Goal: Task Accomplishment & Management: Use online tool/utility

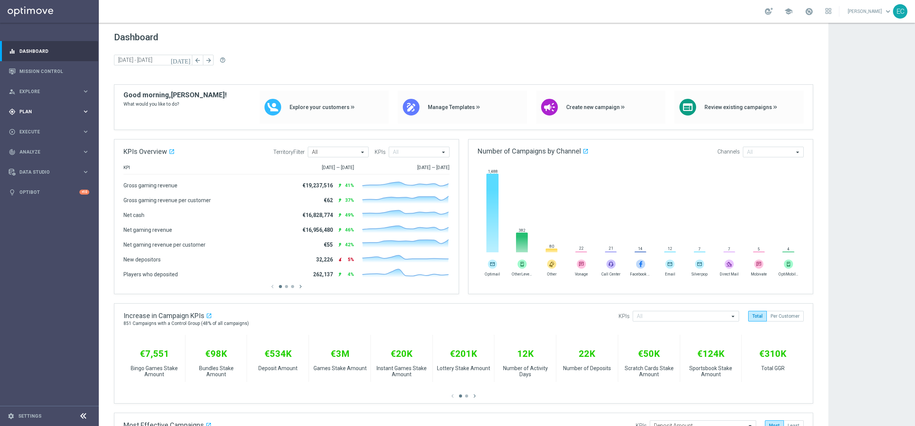
click at [47, 101] on div "gps_fixed Plan keyboard_arrow_right" at bounding box center [49, 111] width 98 height 20
click at [50, 149] on span "Templates" at bounding box center [47, 150] width 54 height 5
click at [55, 160] on link "Optimail" at bounding box center [51, 161] width 55 height 6
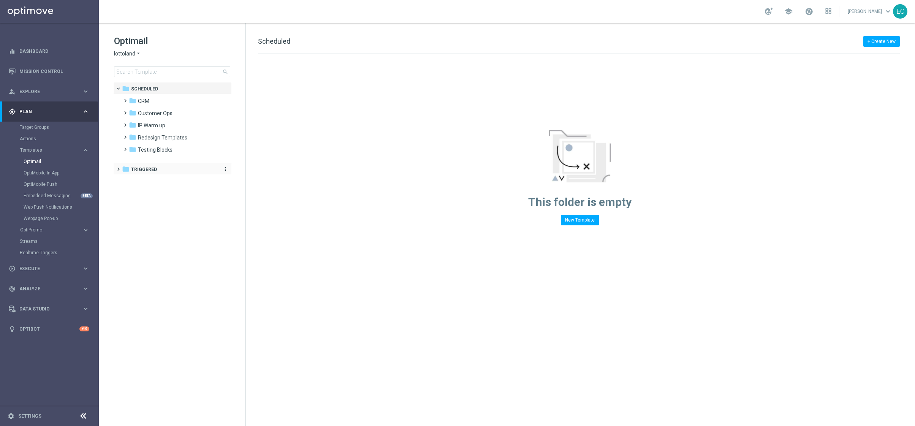
click at [161, 168] on div "folder Triggered" at bounding box center [168, 169] width 93 height 9
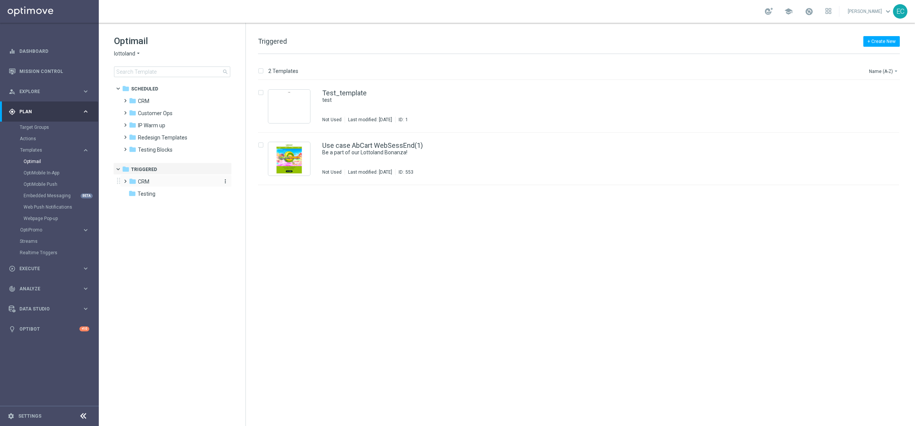
click at [139, 181] on span "CRM" at bounding box center [143, 181] width 11 height 7
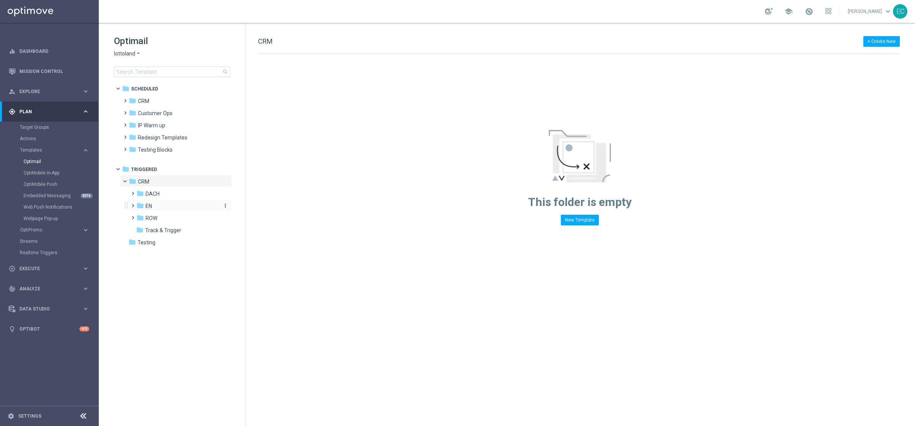
click at [157, 205] on div "folder EN" at bounding box center [176, 206] width 81 height 9
click at [185, 272] on div "folder Track & Trigger more_vert" at bounding box center [180, 278] width 104 height 12
click at [187, 275] on div "folder Track & Trigger" at bounding box center [176, 279] width 81 height 9
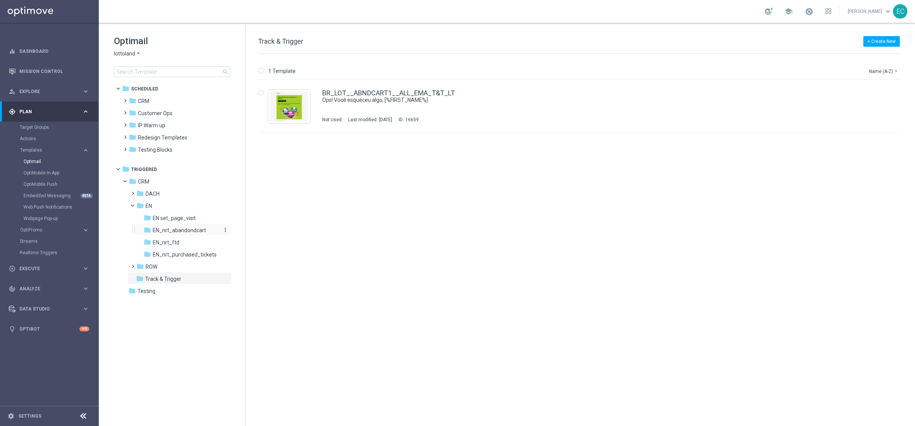
click at [179, 233] on span "EN_nrt_abandondcart" at bounding box center [179, 230] width 53 height 7
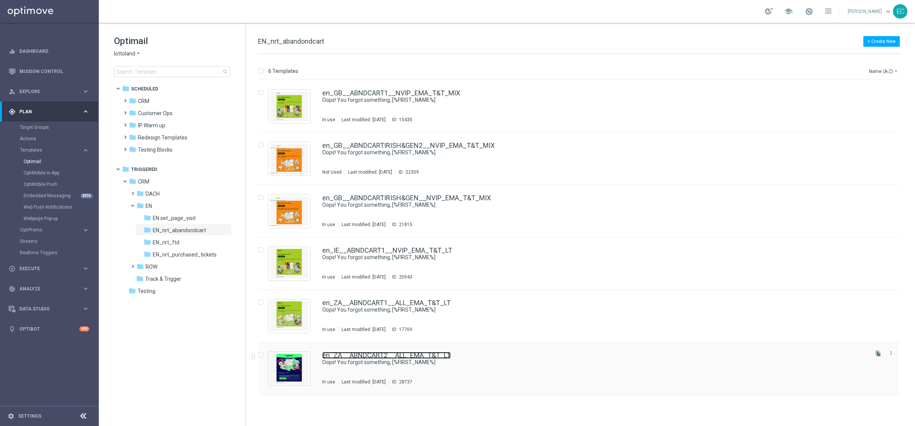
click at [407, 355] on link "en_ZA__ABNDCART2__ALL_EMA_T&T_LT" at bounding box center [386, 355] width 128 height 7
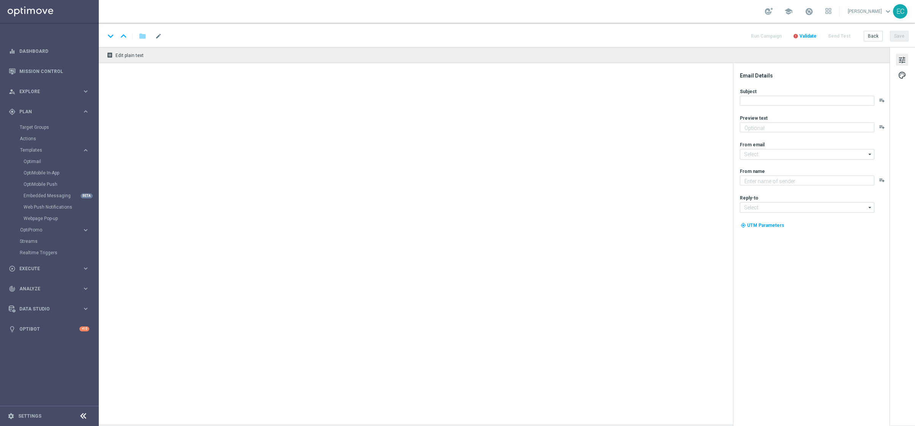
type textarea "Your cart is waiting!"
type textarea "Lottoland"
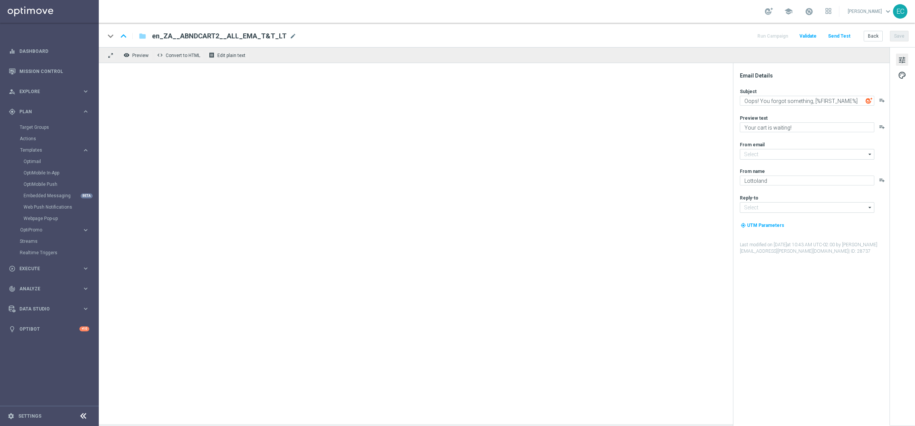
type input "[EMAIL_ADDRESS][DOMAIN_NAME]"
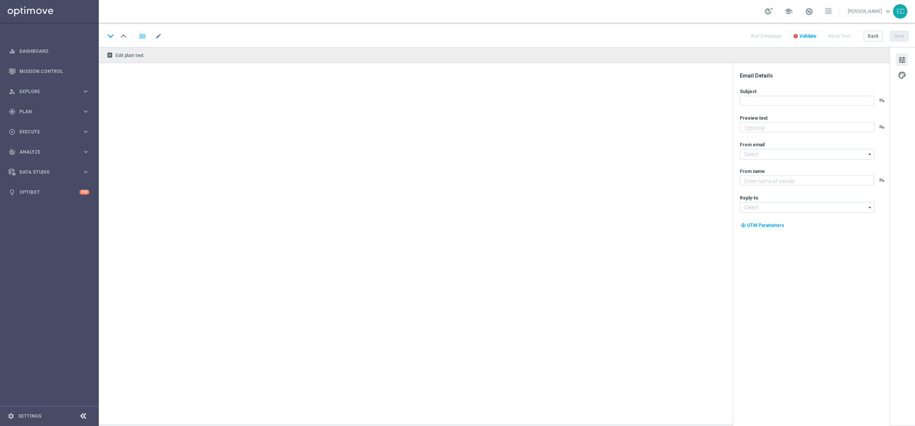
type textarea "Your cart is waiting!"
type input "[EMAIL_ADDRESS][DOMAIN_NAME]"
type textarea "Lottoland"
type input "[EMAIL_ADDRESS][DOMAIN_NAME]"
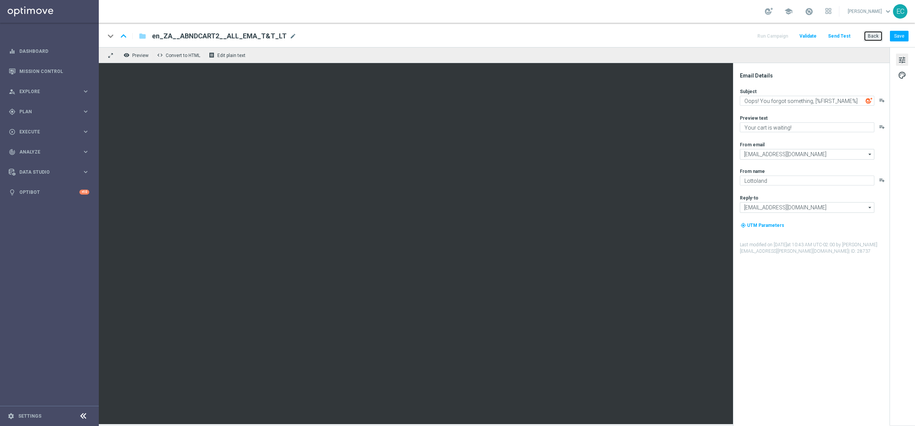
click at [872, 35] on button "Back" at bounding box center [872, 36] width 19 height 11
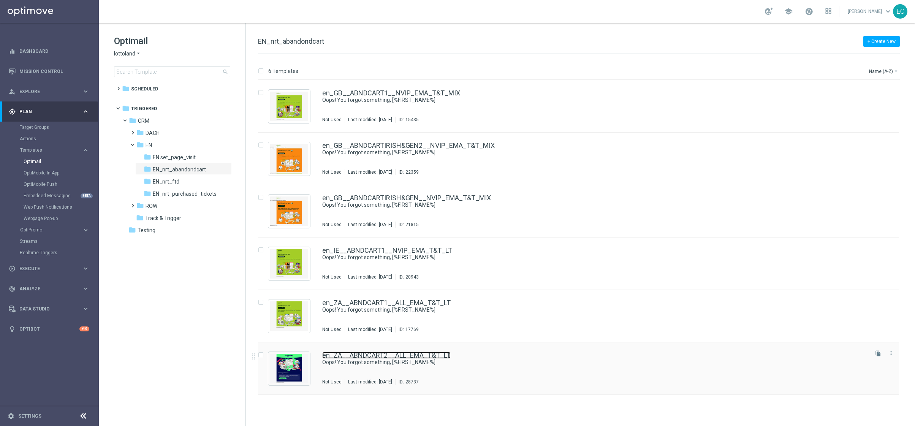
click at [426, 356] on link "en_ZA__ABNDCART2__ALL_EMA_T&T_LT" at bounding box center [386, 355] width 128 height 7
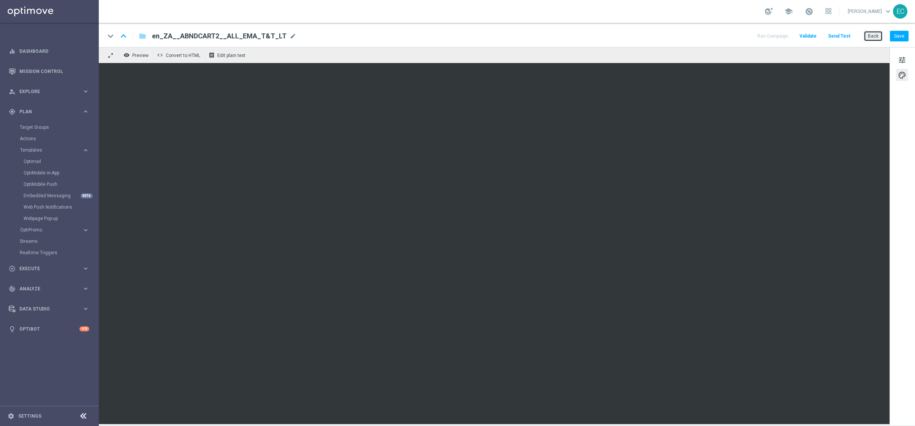
click at [877, 33] on button "Back" at bounding box center [872, 36] width 19 height 11
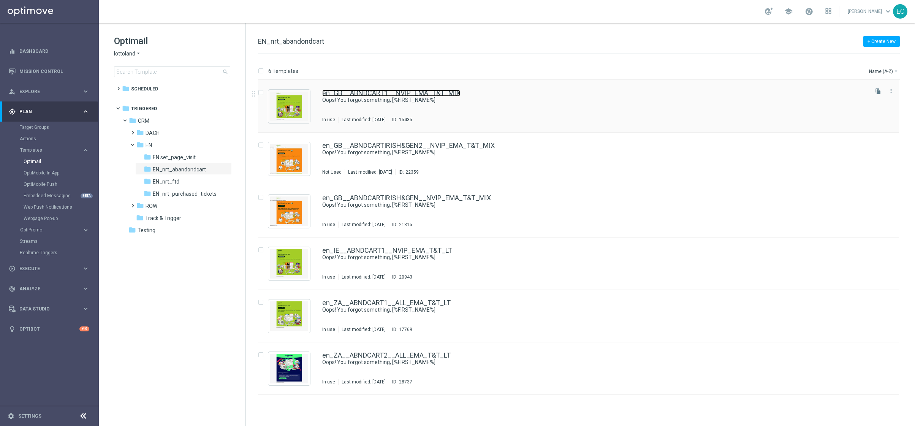
click at [412, 94] on link "en_GB__ABNDCART1__NVIP_EMA_T&T_MIX" at bounding box center [391, 93] width 138 height 7
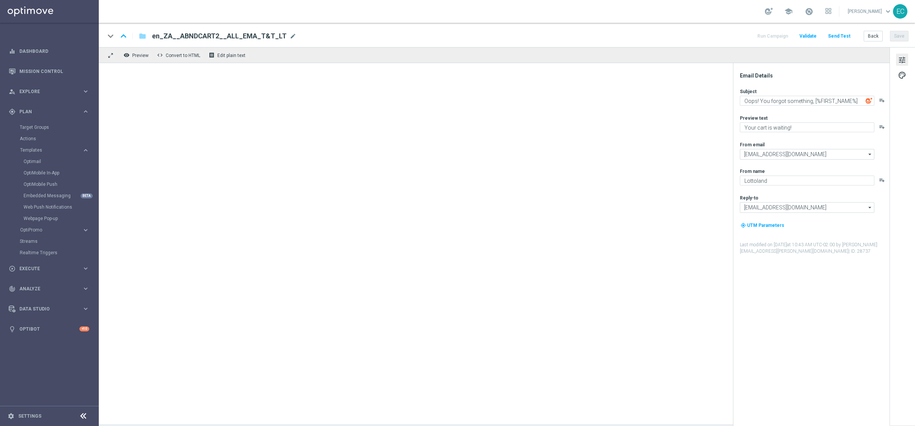
type input "[EMAIL_ADDRESS][DOMAIN_NAME]"
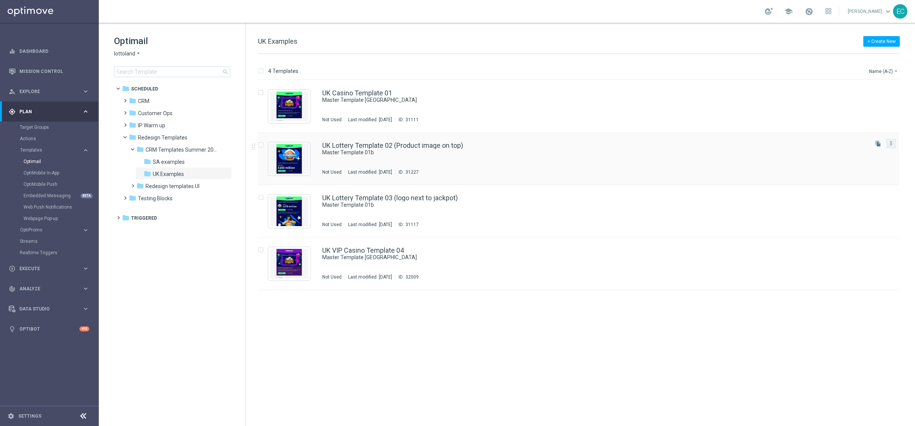
click at [891, 145] on icon "more_vert" at bounding box center [891, 143] width 6 height 6
click at [129, 219] on icon "folder" at bounding box center [126, 218] width 8 height 8
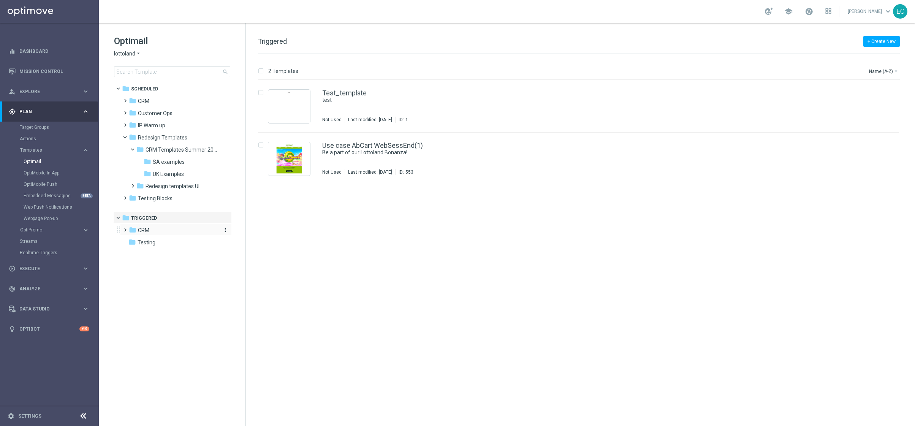
click at [161, 232] on div "folder CRM" at bounding box center [172, 230] width 87 height 9
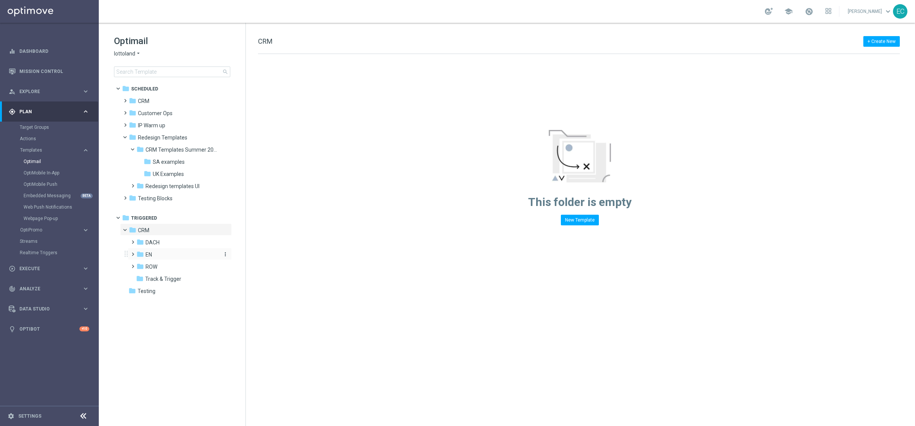
click at [157, 255] on div "folder EN" at bounding box center [176, 254] width 81 height 9
click at [188, 277] on span "EN_nrt_abandondcart" at bounding box center [179, 278] width 53 height 7
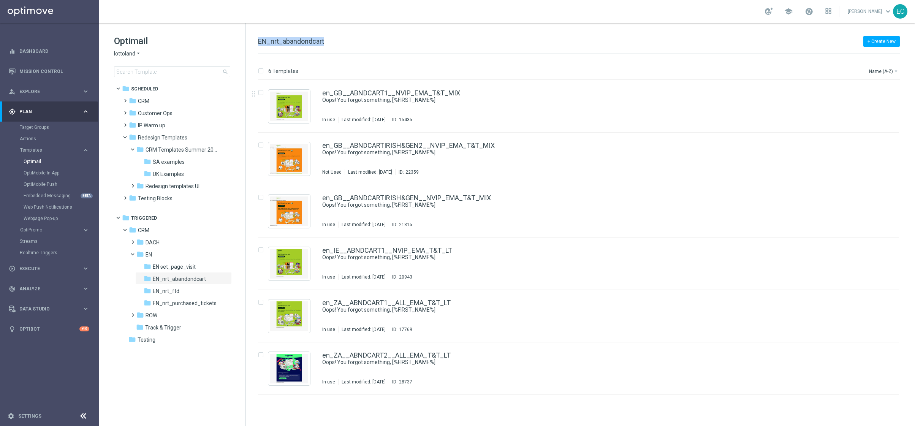
drag, startPoint x: 335, startPoint y: 47, endPoint x: 251, endPoint y: 45, distance: 84.4
click at [251, 45] on div "+ Create New EN_nrt_abandondcart 6 Templates Name (A-Z) arrow_drop_down Drag he…" at bounding box center [580, 224] width 669 height 403
copy span "EN_nrt_abandondcart"
click at [186, 168] on div "folder UK Examples more_vert" at bounding box center [183, 173] width 96 height 12
click at [186, 175] on div "folder UK Examples" at bounding box center [181, 174] width 75 height 9
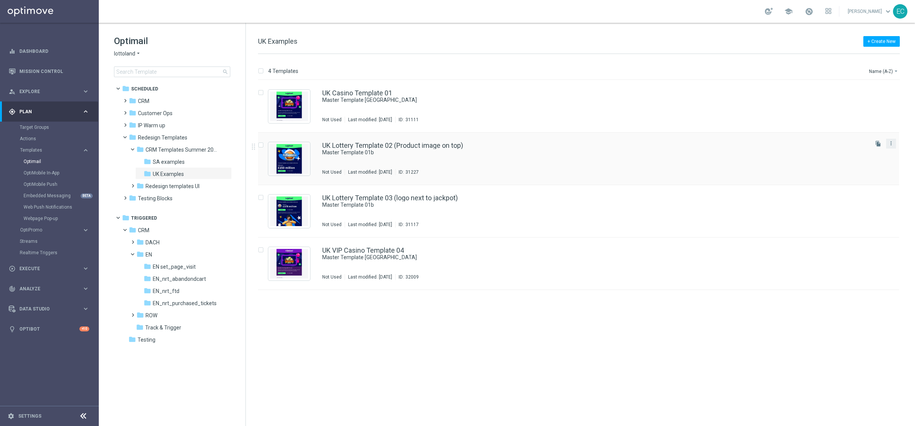
click at [894, 144] on button "more_vert" at bounding box center [891, 143] width 8 height 9
click at [859, 164] on div "Copy To" at bounding box center [861, 162] width 46 height 5
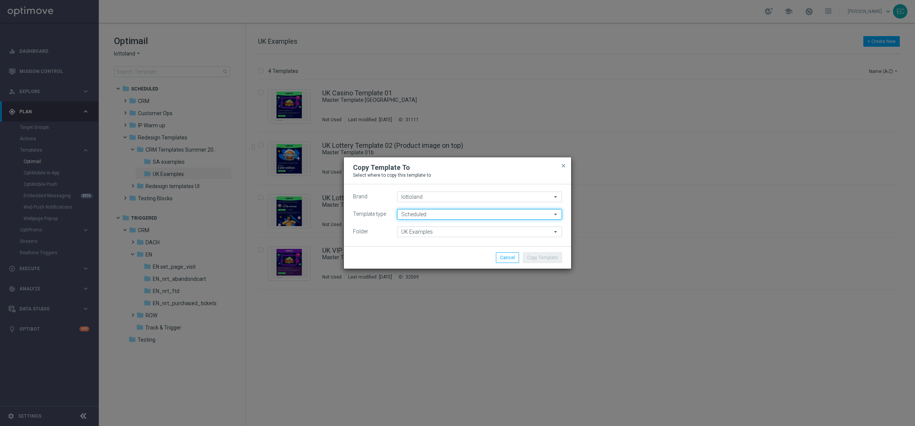
click at [433, 216] on input "Scheduled" at bounding box center [479, 214] width 165 height 11
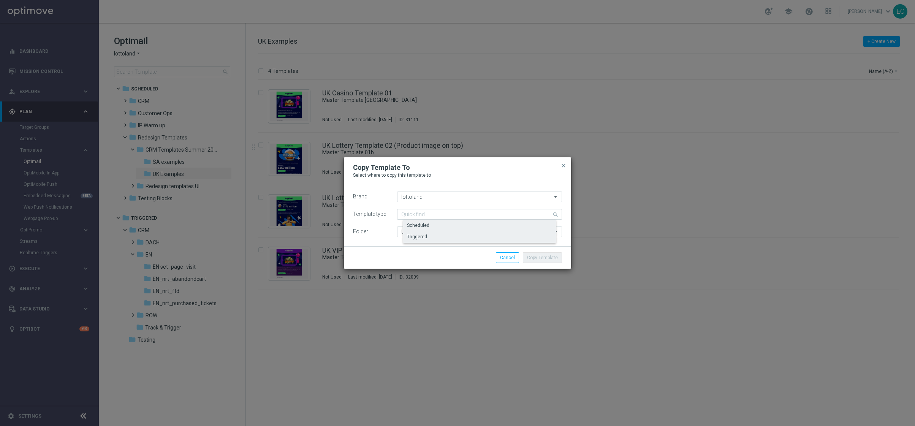
click at [433, 234] on div "Triggered" at bounding box center [485, 236] width 165 height 11
type input "Triggered"
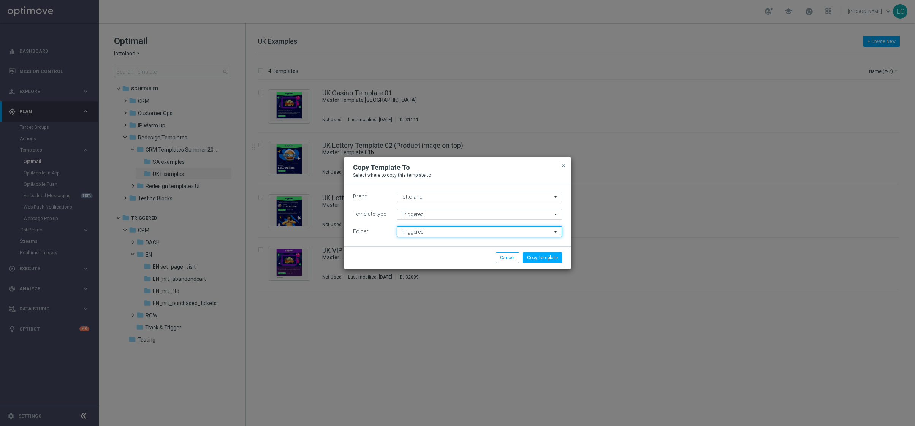
click at [421, 233] on input "Triggered" at bounding box center [479, 231] width 165 height 11
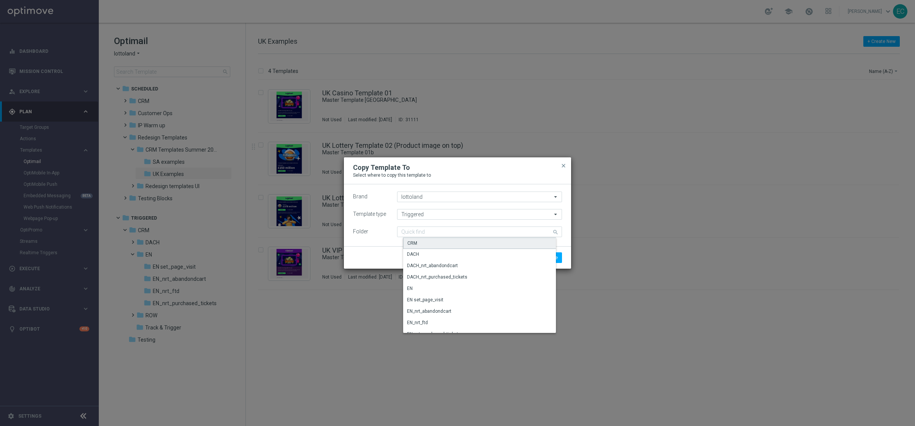
click at [446, 239] on div "CRM" at bounding box center [482, 242] width 158 height 11
type input "CRM"
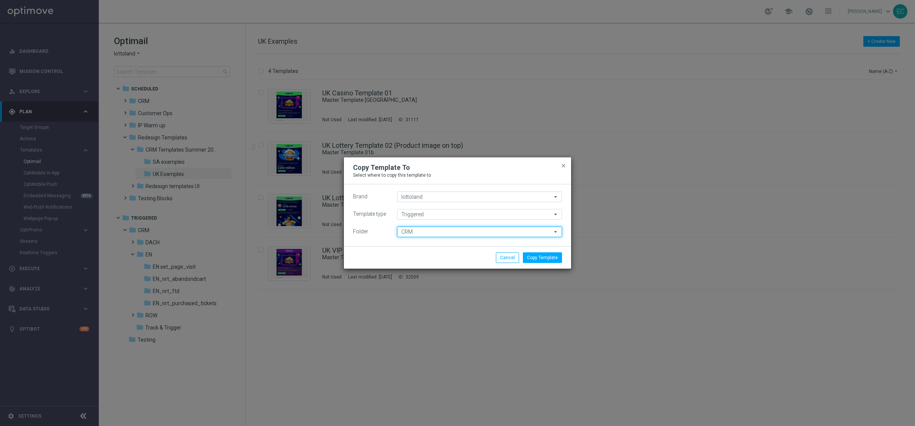
click at [444, 232] on input "CRM" at bounding box center [479, 231] width 165 height 11
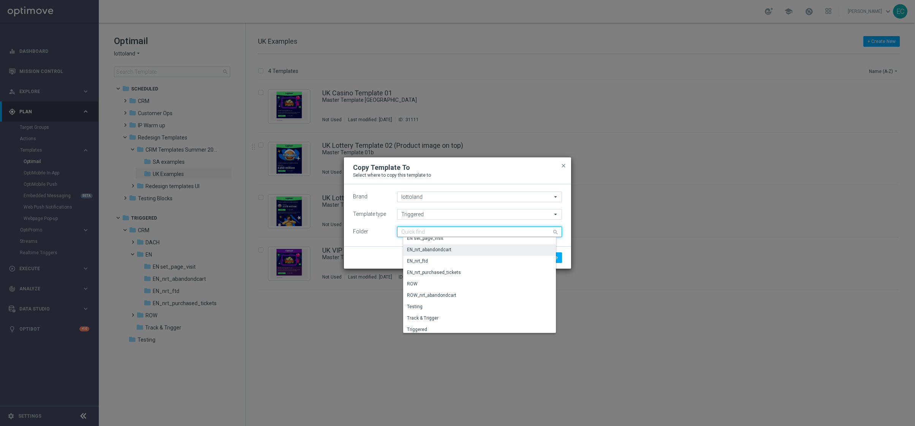
scroll to position [64, 0]
click at [456, 243] on div "EN_nrt_abandondcart" at bounding box center [482, 247] width 158 height 11
type input "EN_nrt_abandondcart"
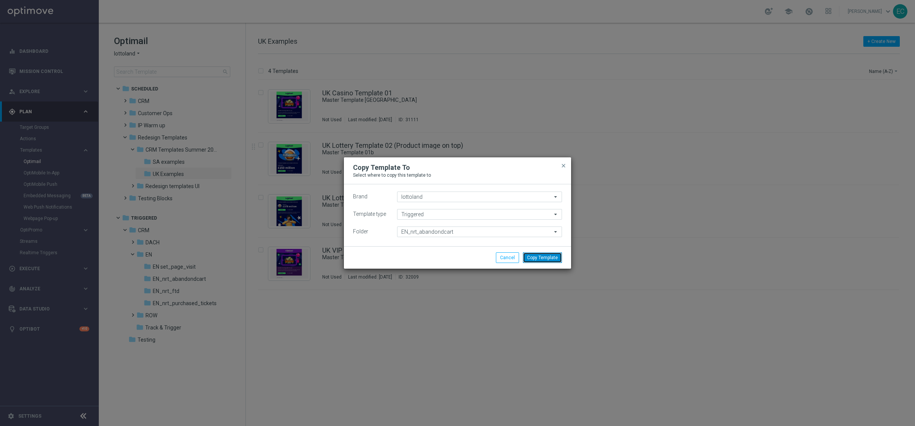
click at [539, 257] on button "Copy Template" at bounding box center [542, 257] width 39 height 11
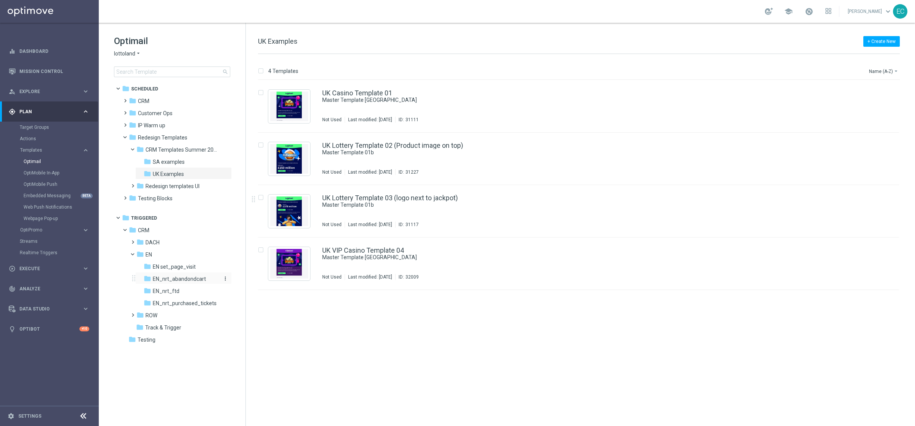
click at [191, 280] on span "EN_nrt_abandondcart" at bounding box center [179, 278] width 53 height 7
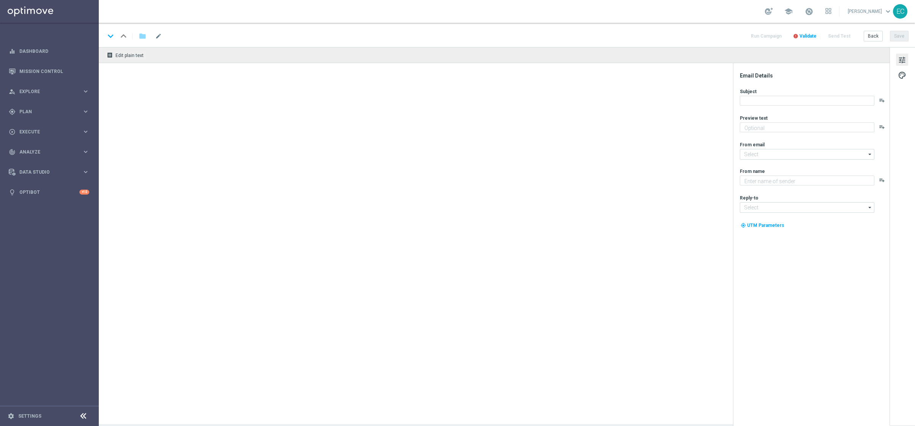
type textarea "preview text"
type input "[EMAIL_ADDRESS][DOMAIN_NAME]"
type textarea "Lottoland"
type input "[EMAIL_ADDRESS][DOMAIN_NAME]"
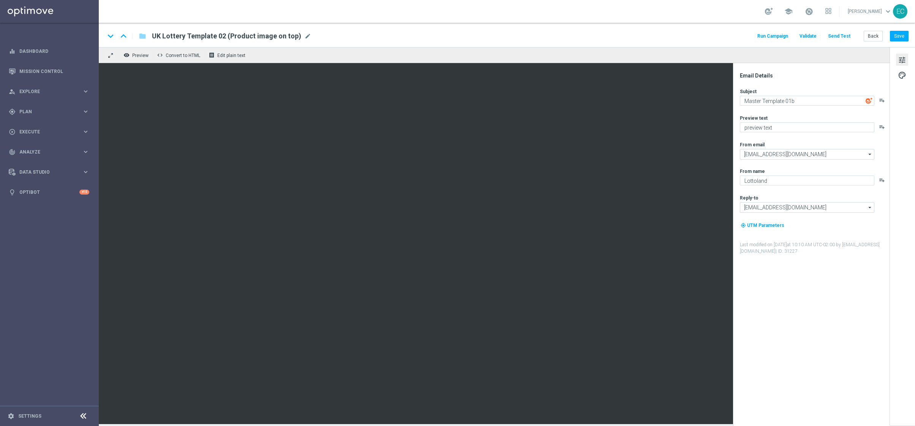
click at [299, 34] on div "UK Lottery Template 02 (Product image on top) mode_edit" at bounding box center [231, 36] width 159 height 10
click at [302, 35] on input "UK Lottery Template 02 (Product image on top)" at bounding box center [246, 36] width 188 height 10
click at [299, 35] on input "UK Lottery Template 02 (Product image on top)" at bounding box center [246, 36] width 188 height 10
